Goal: Task Accomplishment & Management: Manage account settings

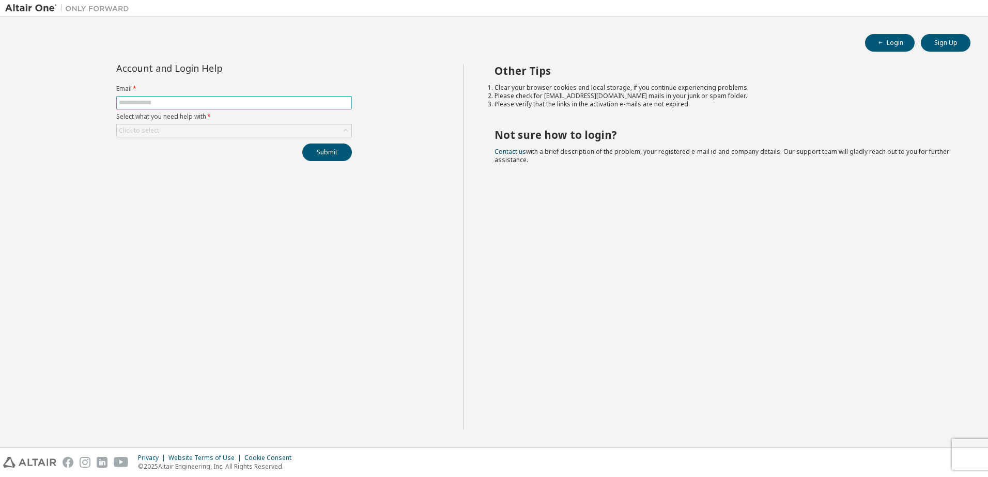
click at [164, 102] on input "text" at bounding box center [234, 103] width 230 height 8
type input "**********"
click at [205, 125] on div "Click to select" at bounding box center [234, 130] width 235 height 12
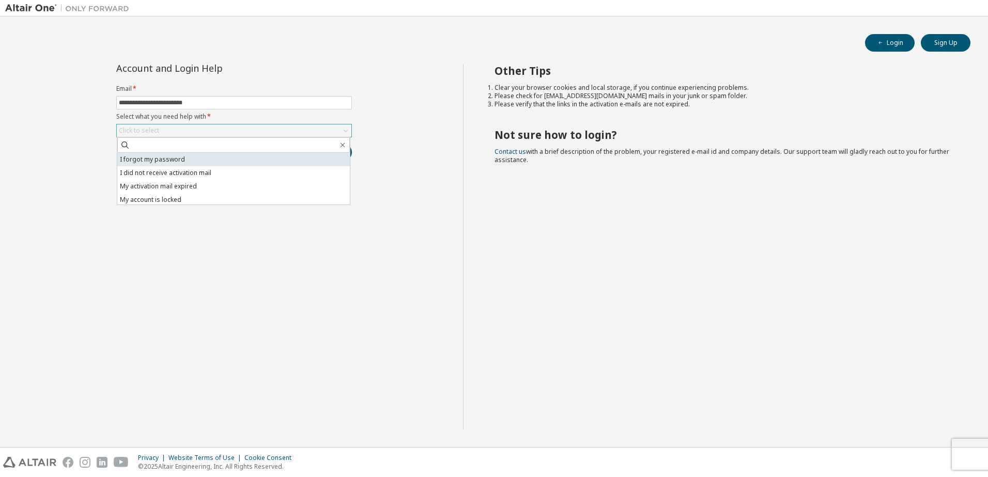
click at [196, 160] on li "I forgot my password" at bounding box center [233, 159] width 232 height 13
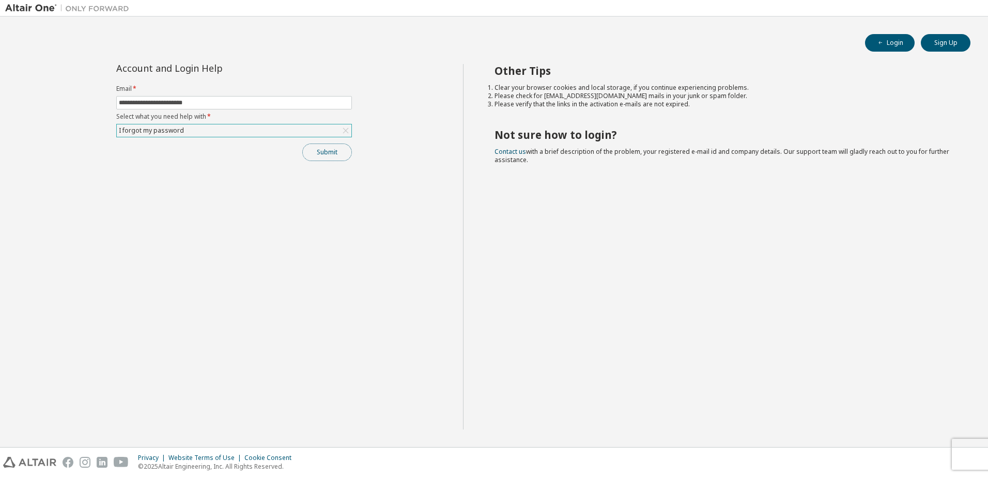
click at [319, 157] on button "Submit" at bounding box center [327, 153] width 50 height 18
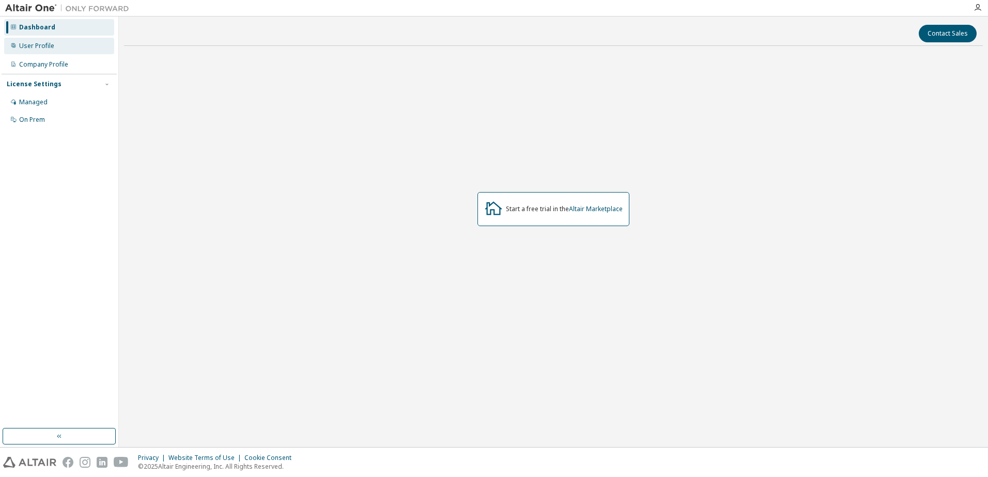
click at [39, 43] on div "User Profile" at bounding box center [36, 46] width 35 height 8
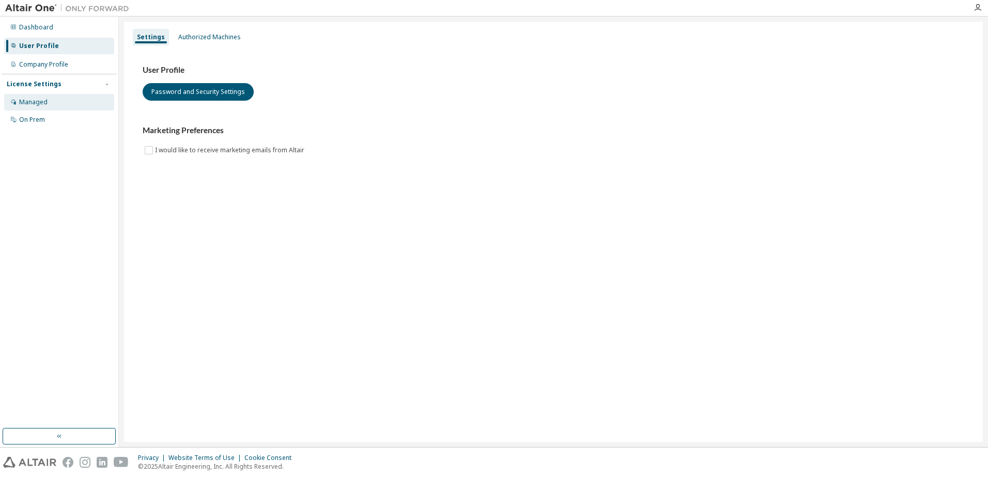
click at [38, 99] on div "Managed" at bounding box center [33, 102] width 28 height 8
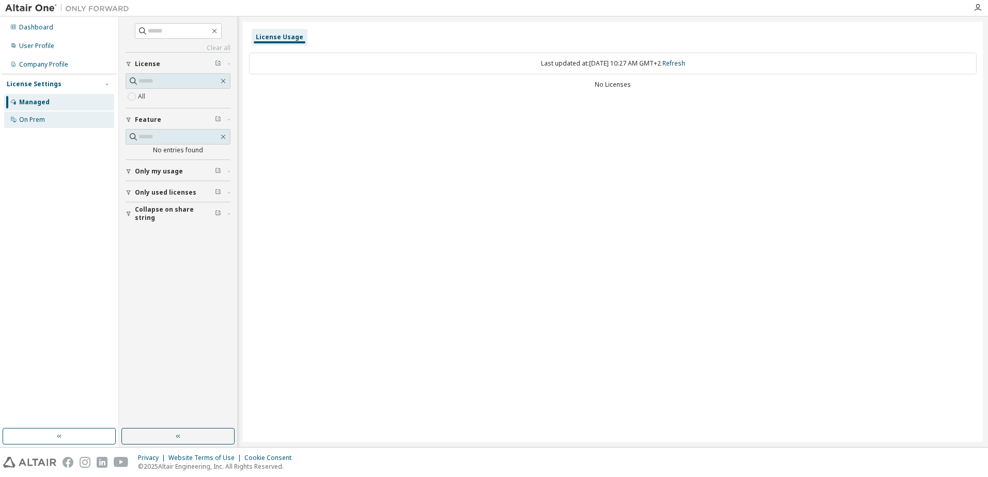
click at [35, 119] on div "On Prem" at bounding box center [32, 120] width 26 height 8
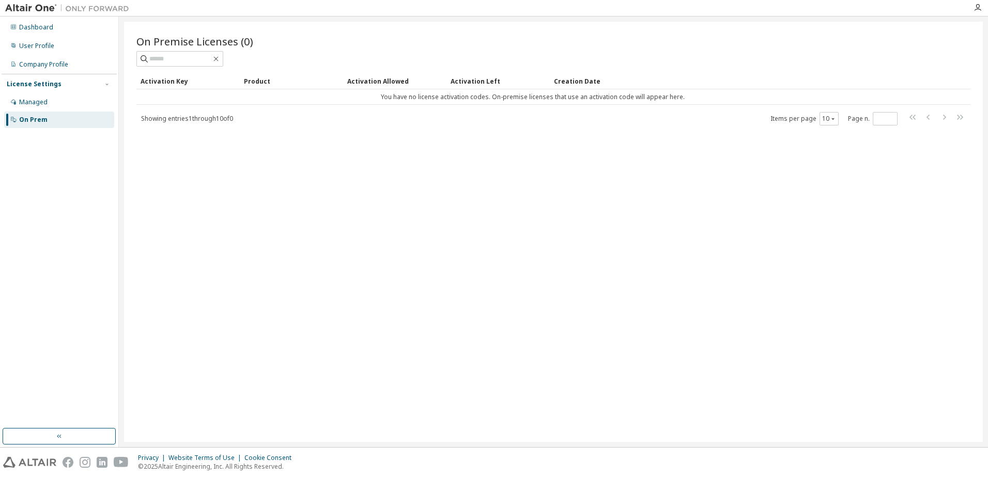
click at [37, 7] on img at bounding box center [69, 8] width 129 height 10
click at [429, 263] on div "On Premise Licenses (0) Clear Load Save Save As Field Operator Value Select fil…" at bounding box center [553, 232] width 858 height 420
